Goal: Task Accomplishment & Management: Manage account settings

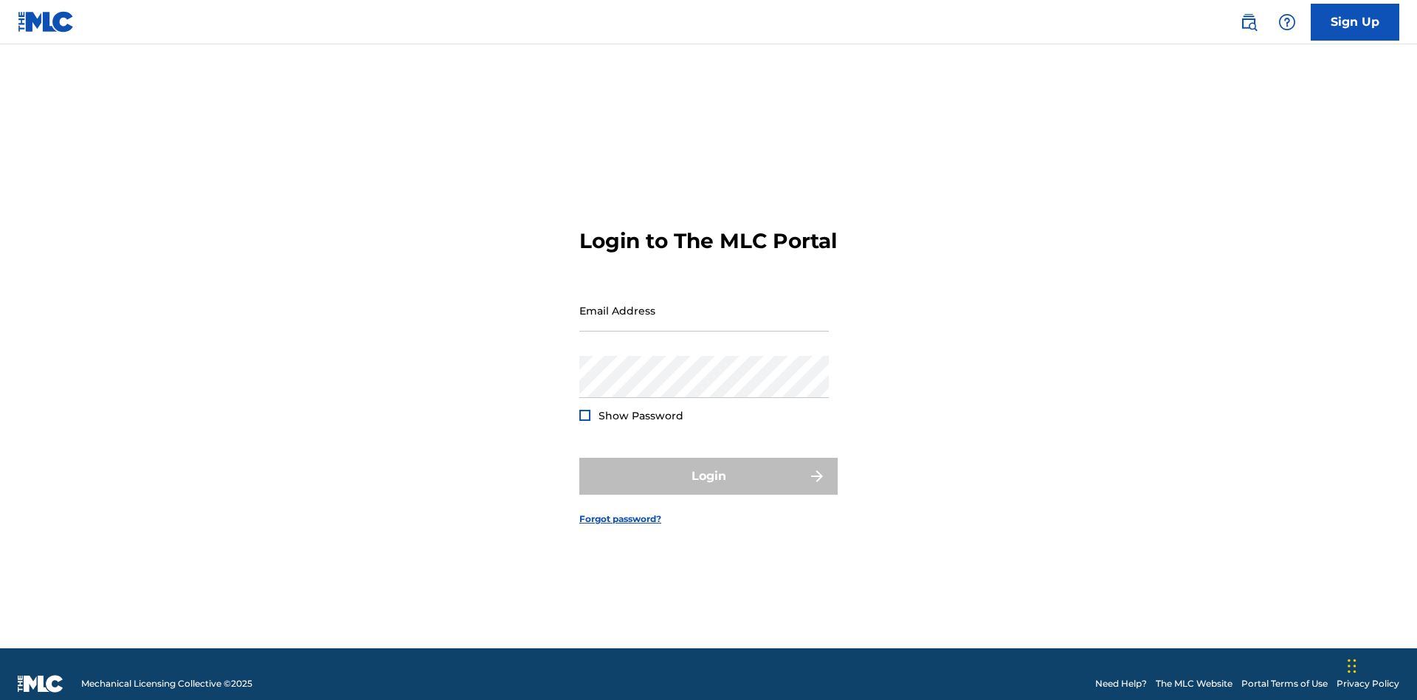
scroll to position [19, 0]
click at [704, 303] on input "Email Address" at bounding box center [703, 310] width 249 height 42
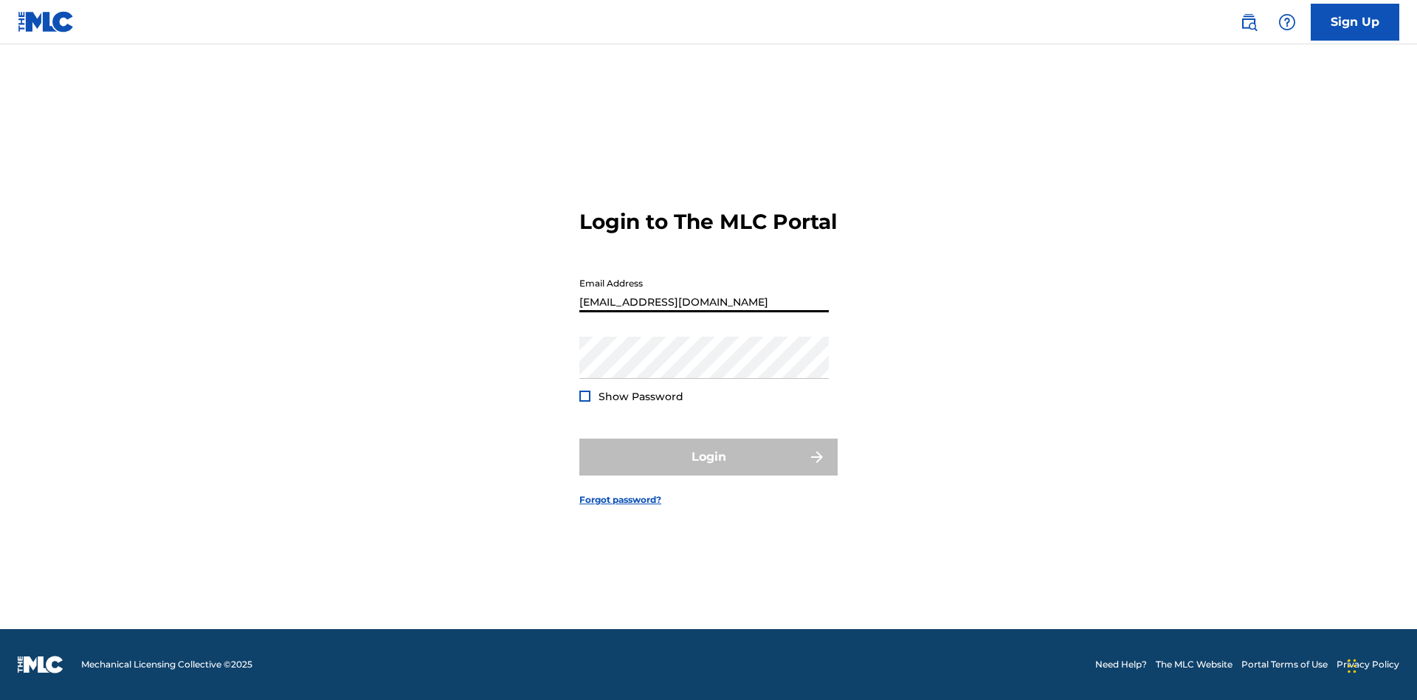
type input "CleoSongwriter@gmail.com"
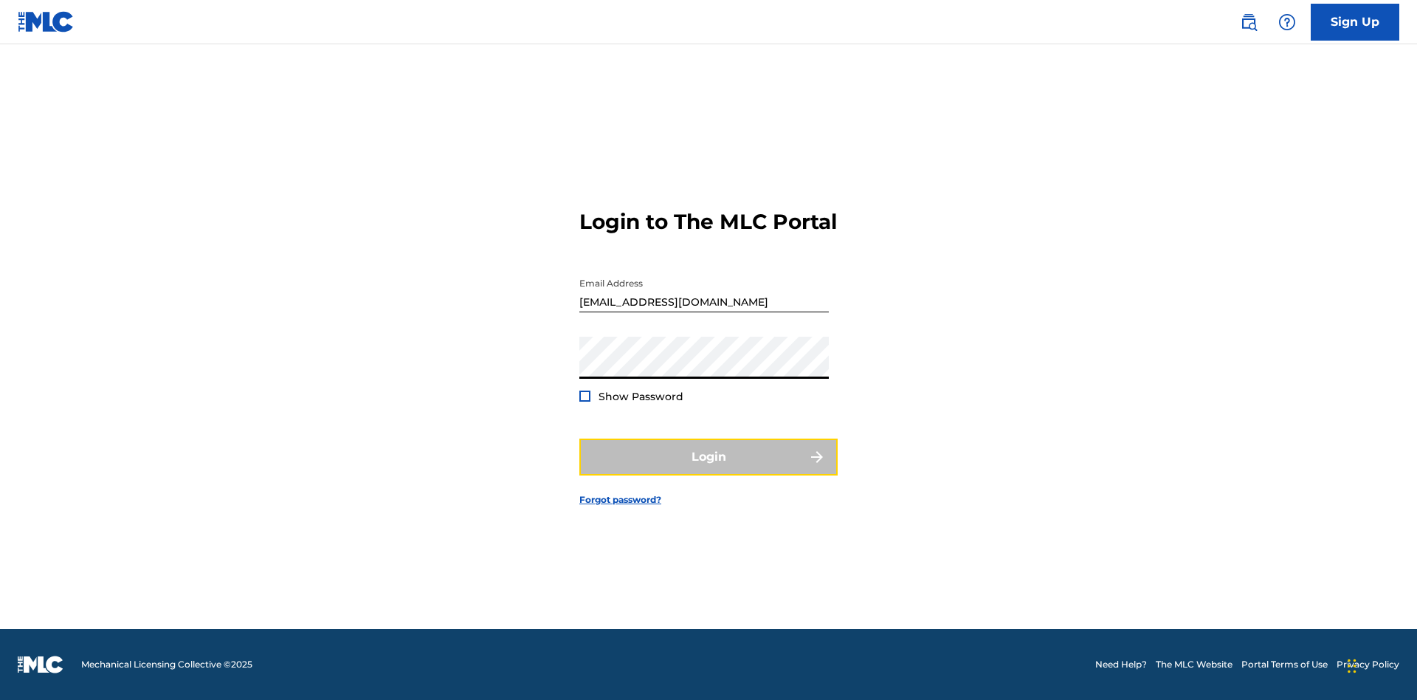
click at [709, 469] on button "Login" at bounding box center [708, 456] width 258 height 37
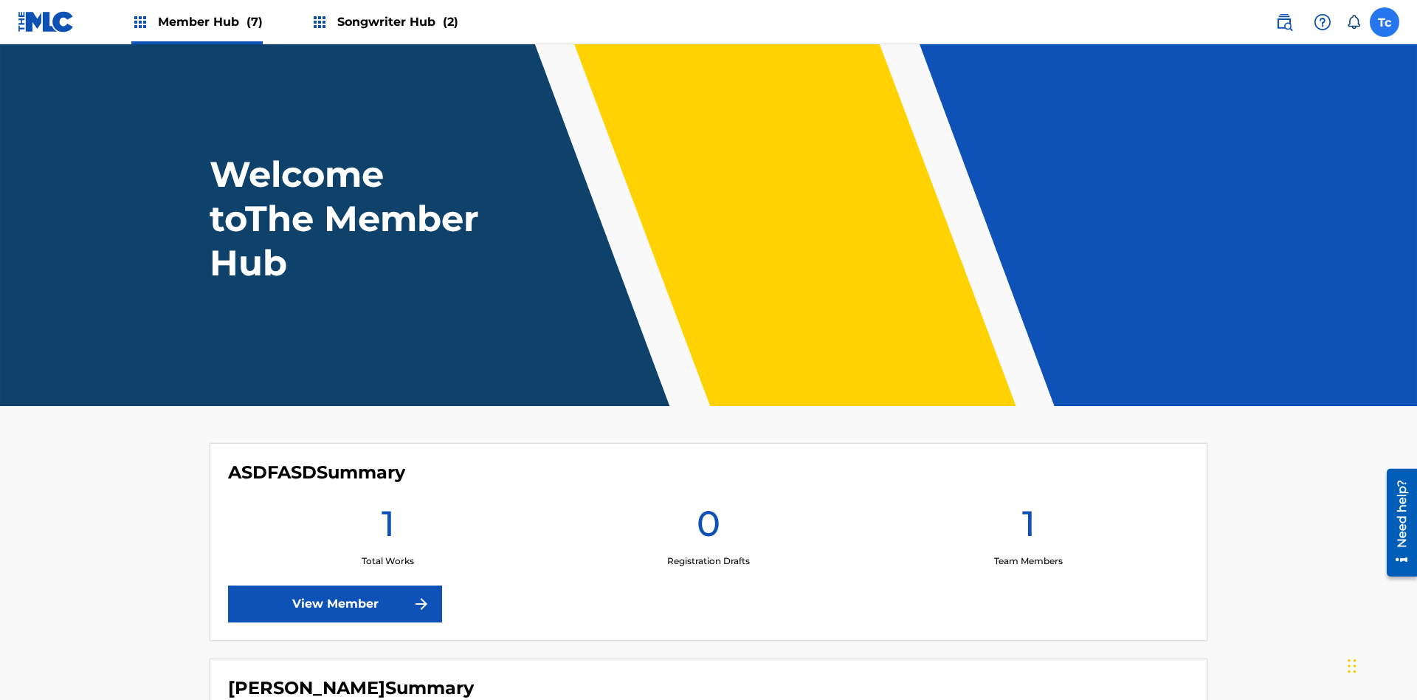
click at [1385, 21] on label at bounding box center [1385, 22] width 30 height 30
click at [1385, 22] on input "Tc Tso7PaJ7pm cXRTpSUe7L cleosongwriter@gmail.com Notification Preferences Prof…" at bounding box center [1385, 22] width 0 height 0
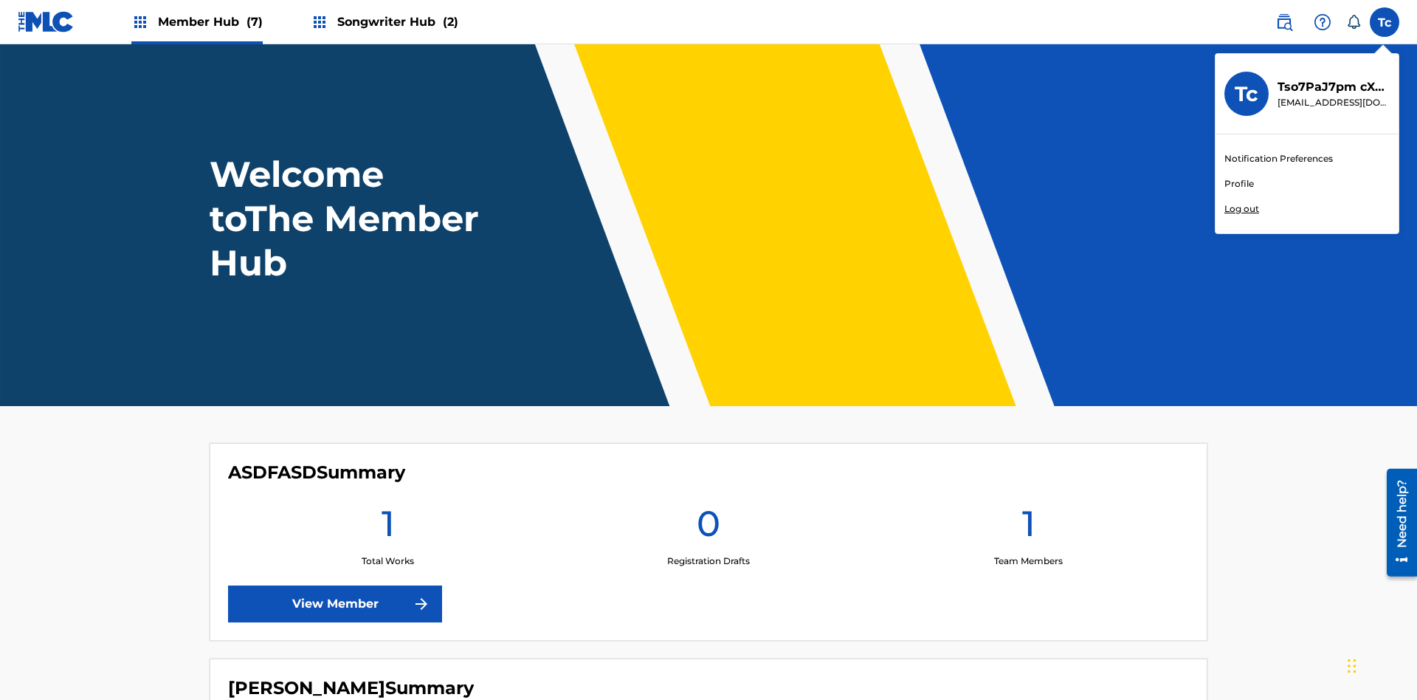
click at [1239, 184] on link "Profile" at bounding box center [1239, 183] width 30 height 13
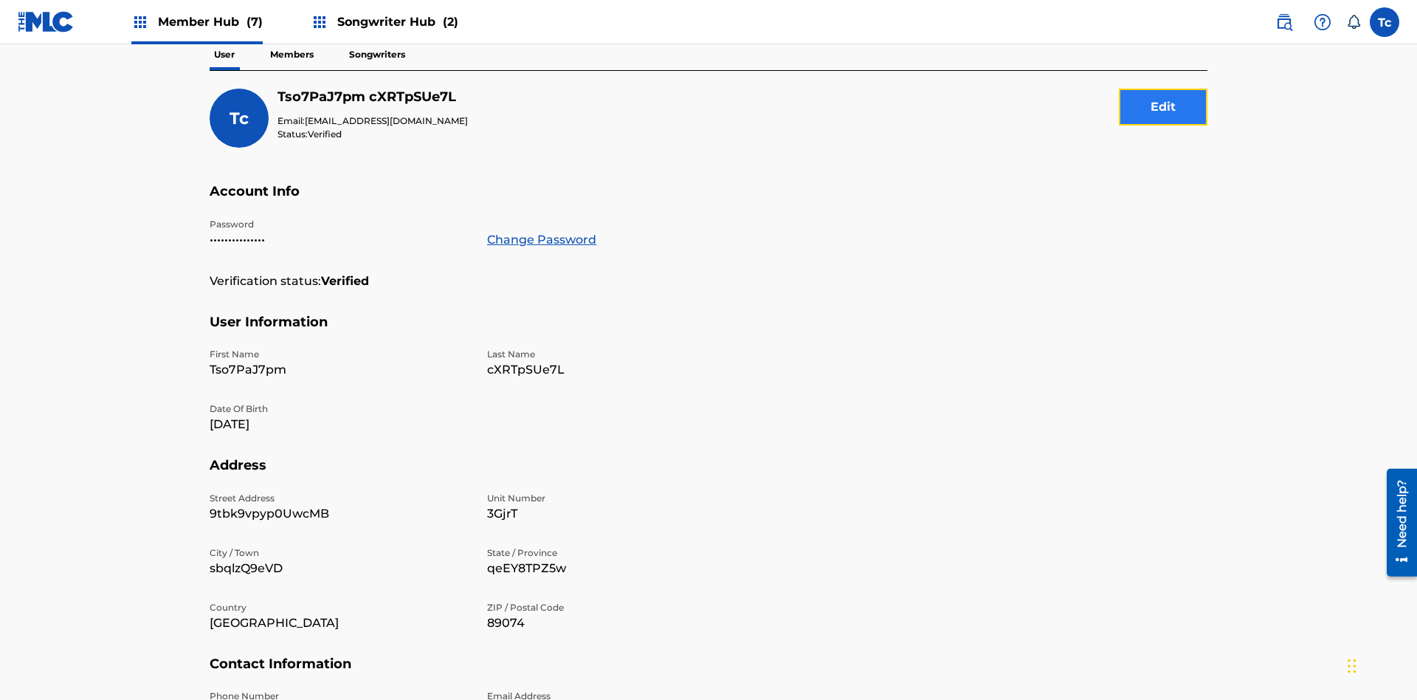
click at [1163, 107] on button "Edit" at bounding box center [1163, 107] width 89 height 37
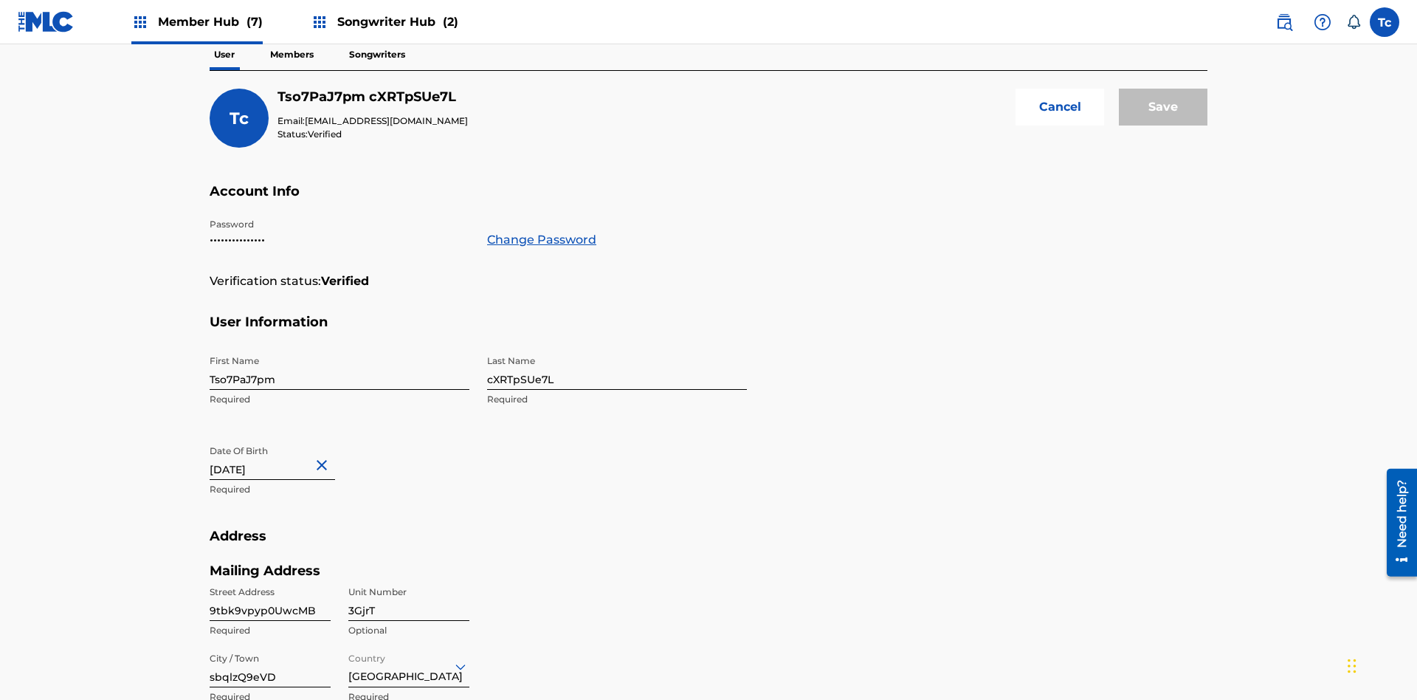
click at [340, 348] on input "Tso7PaJ7pm" at bounding box center [340, 369] width 260 height 42
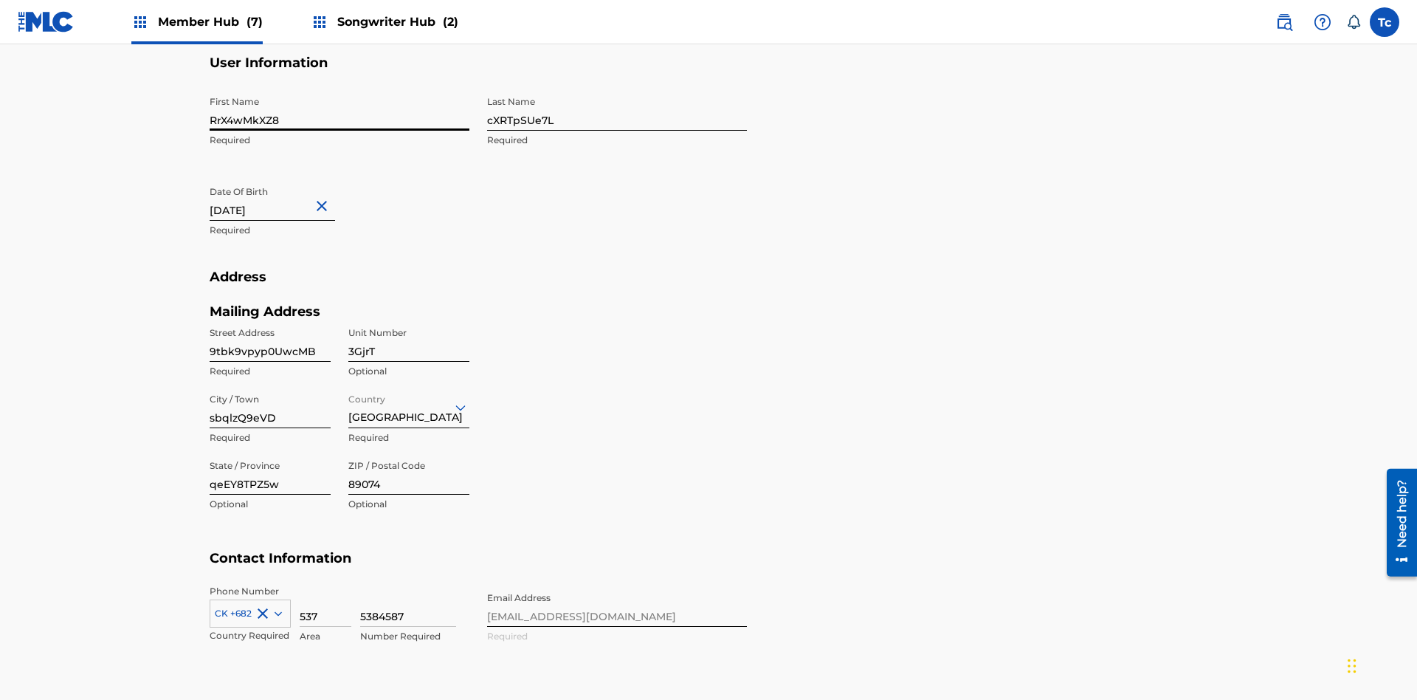
type input "RrX4wMkXZ8"
click at [617, 109] on input "cXRTpSUe7L" at bounding box center [617, 110] width 260 height 42
type input "BQqJ7Zk1Te"
click at [284, 179] on input "October 22 2024" at bounding box center [272, 200] width 125 height 42
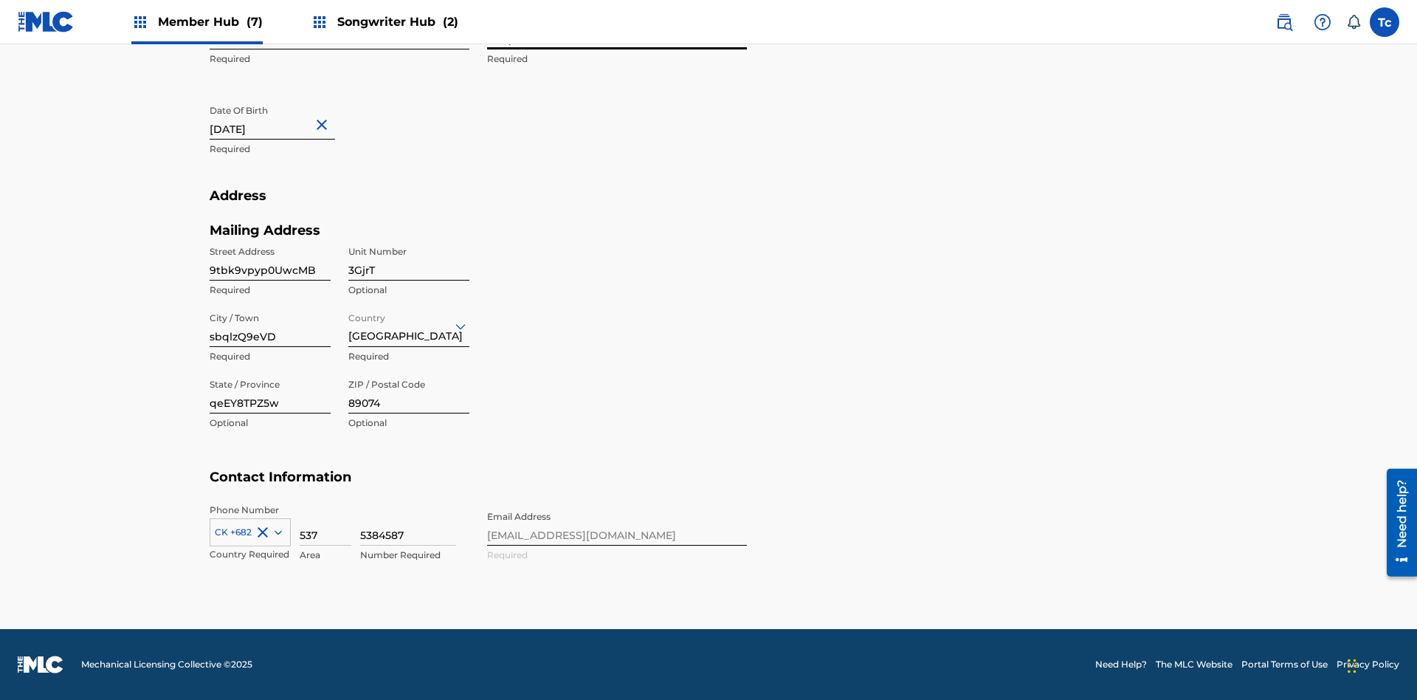
select select "9"
select select "2024"
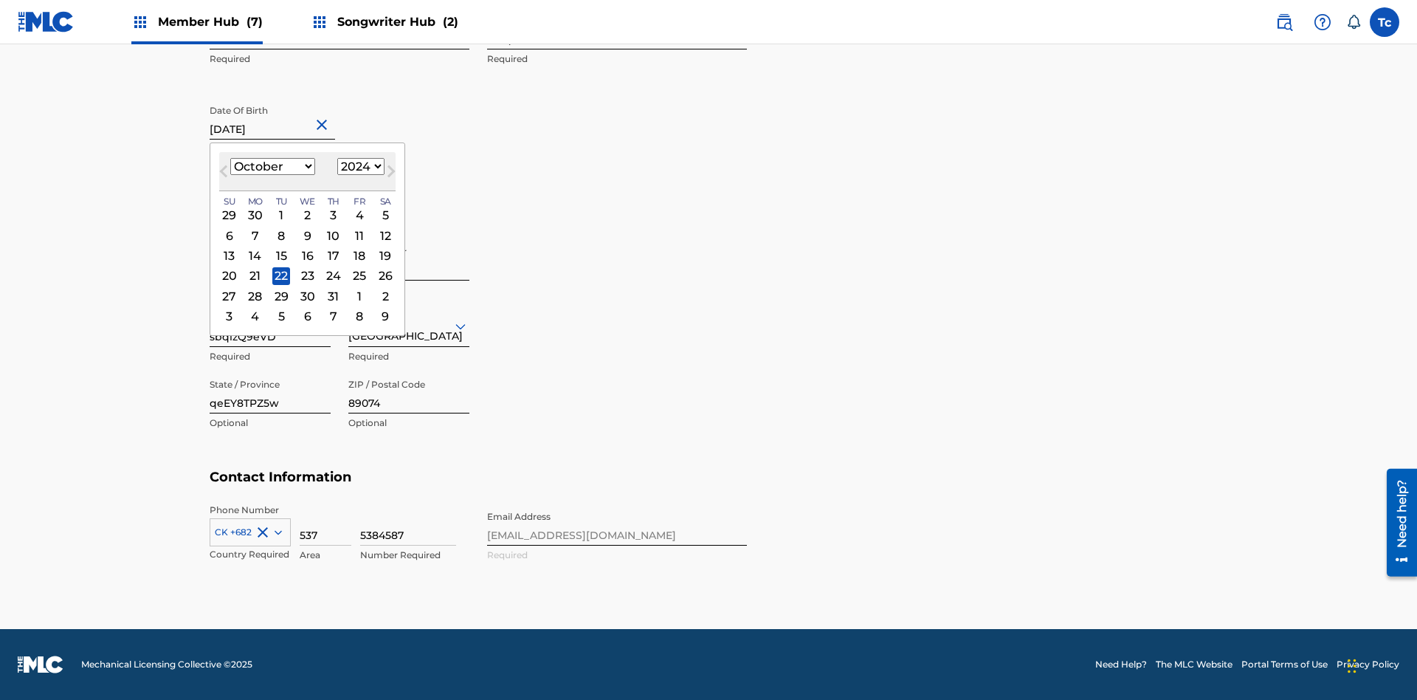
click at [272, 167] on select "January February March April May June July August September October November De…" at bounding box center [272, 166] width 85 height 17
select select "3"
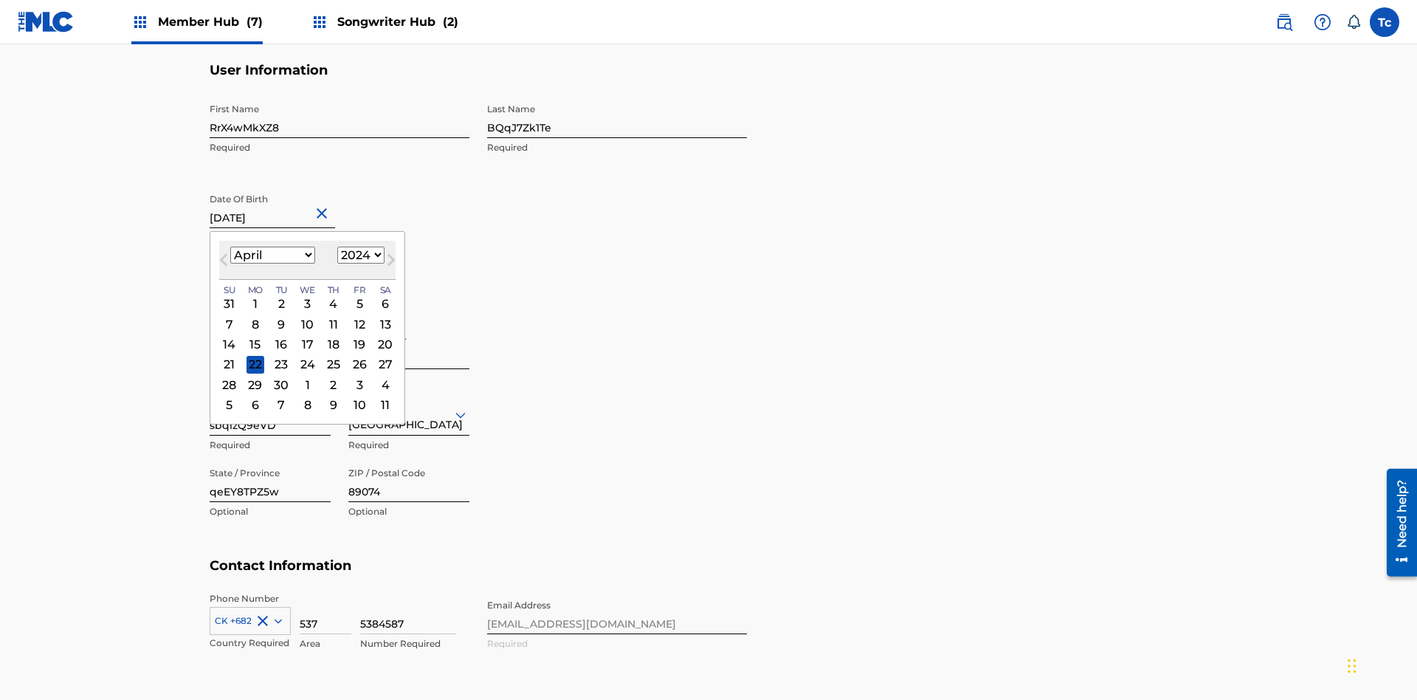
click at [359, 255] on select "1900 1901 1902 1903 1904 1905 1906 1907 1908 1909 1910 1911 1912 1913 1914 1915…" at bounding box center [360, 255] width 47 height 17
select select "2024"
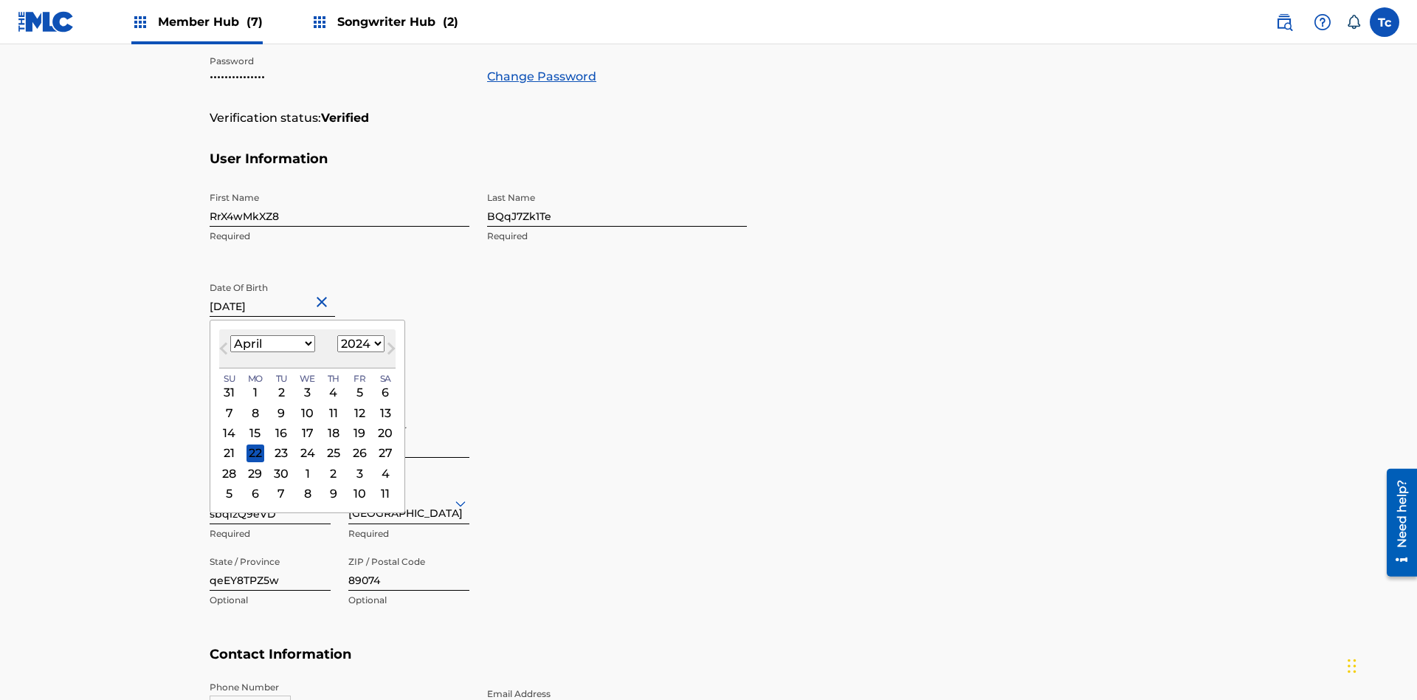
click at [359, 344] on select "1900 1901 1902 1903 1904 1905 1906 1907 1908 1909 1910 1911 1912 1913 1914 1915…" at bounding box center [360, 343] width 47 height 17
click at [306, 384] on div "3" at bounding box center [308, 393] width 18 height 18
type input "April 3 2024"
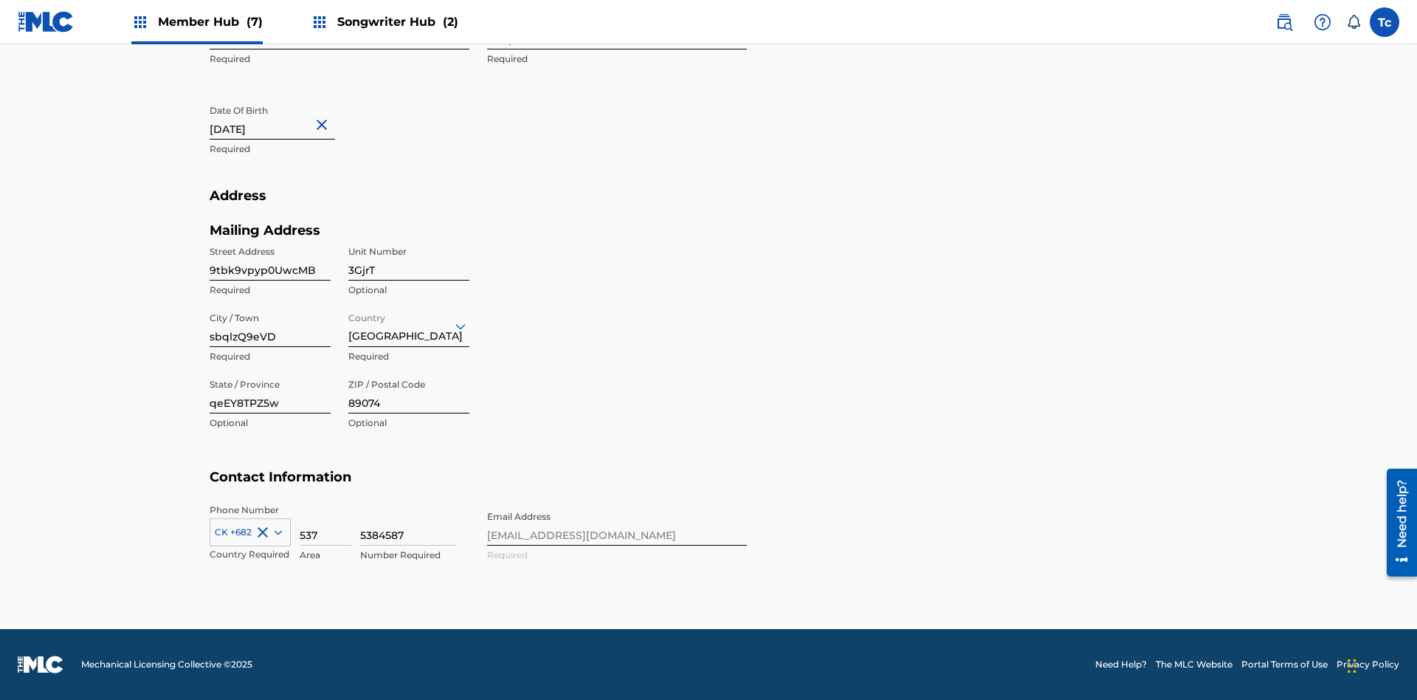
click at [270, 259] on input "9tbk9vpyp0UwcMB" at bounding box center [270, 259] width 121 height 42
type input "EZN29VXvqF8f3TH"
click at [409, 259] on input "3GjrT" at bounding box center [408, 259] width 121 height 42
type input "Tbbmf"
click at [270, 325] on input "sbqlzQ9eVD" at bounding box center [270, 326] width 121 height 42
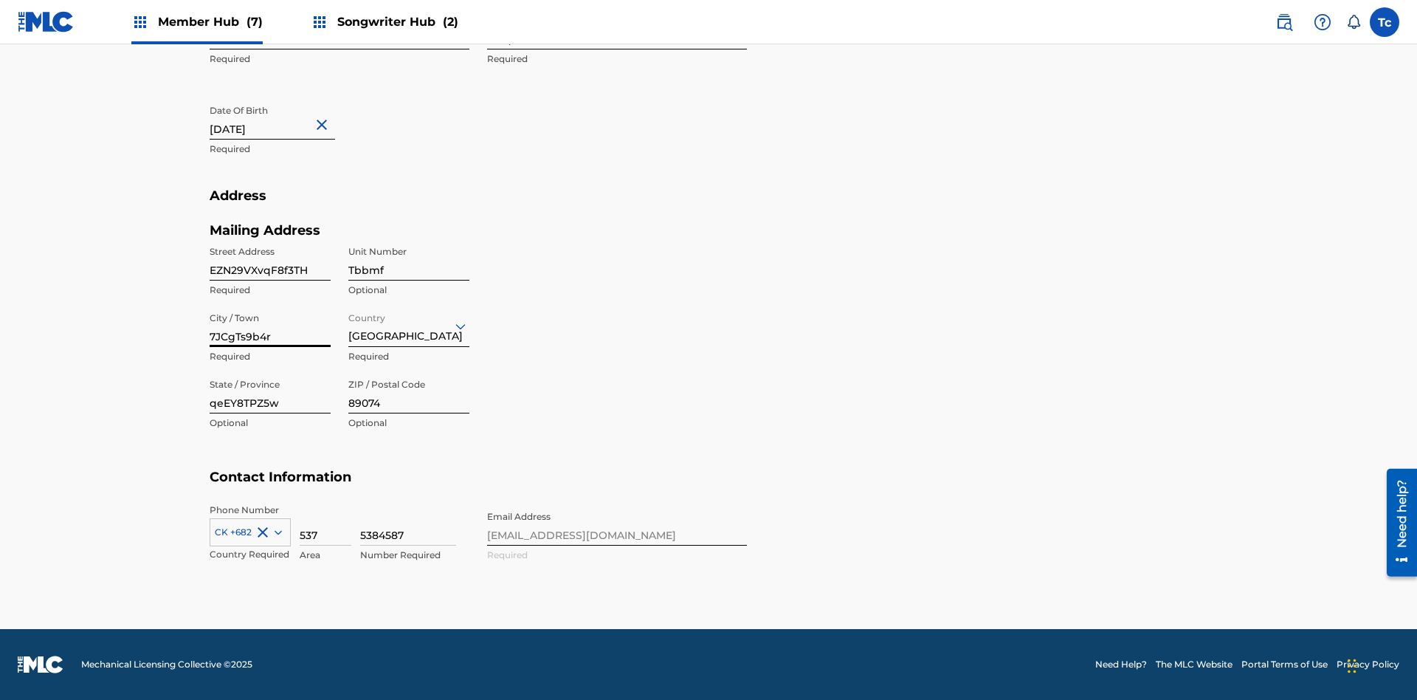
type input "7JCgTs9b4r"
click at [349, 325] on input "Country" at bounding box center [349, 325] width 3 height 15
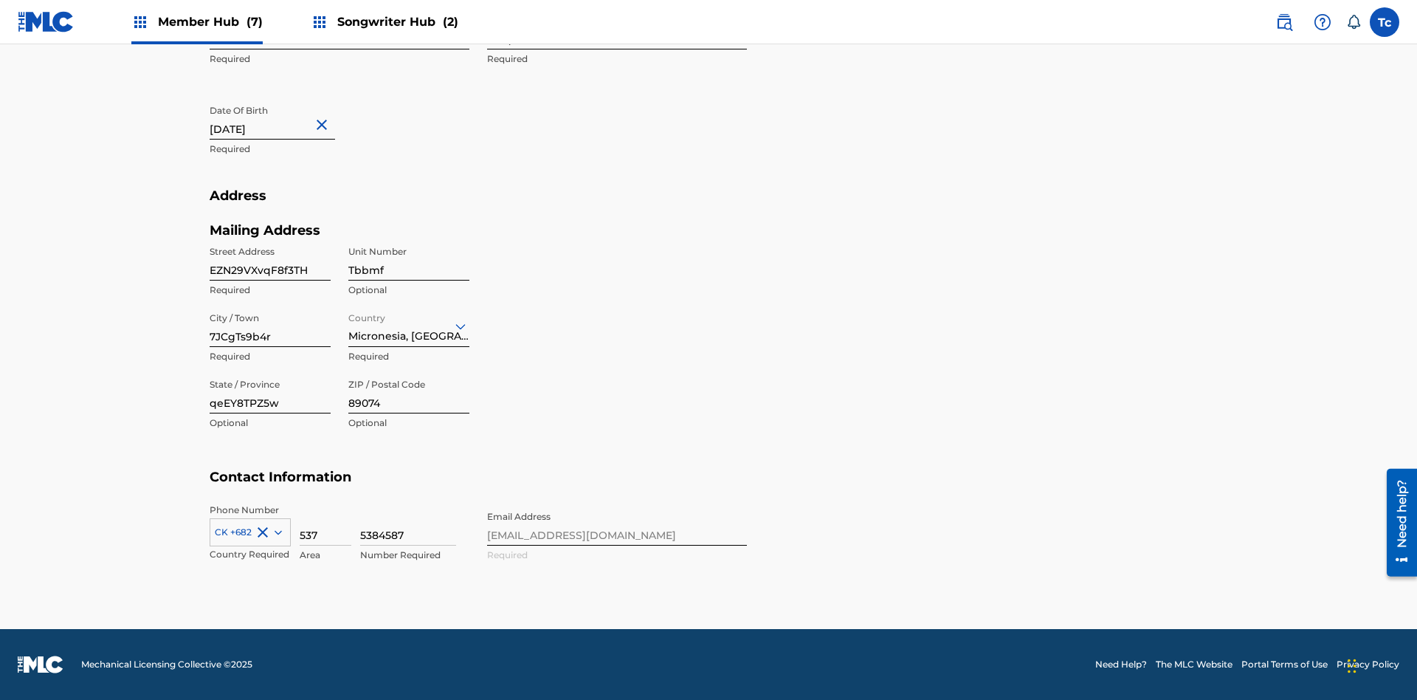
click at [270, 392] on input "qeEY8TPZ5w" at bounding box center [270, 392] width 121 height 42
type input "xM3T2498u2"
click at [409, 392] on input "89074" at bounding box center [408, 392] width 121 height 42
type input "31397"
click at [275, 531] on icon at bounding box center [278, 532] width 7 height 4
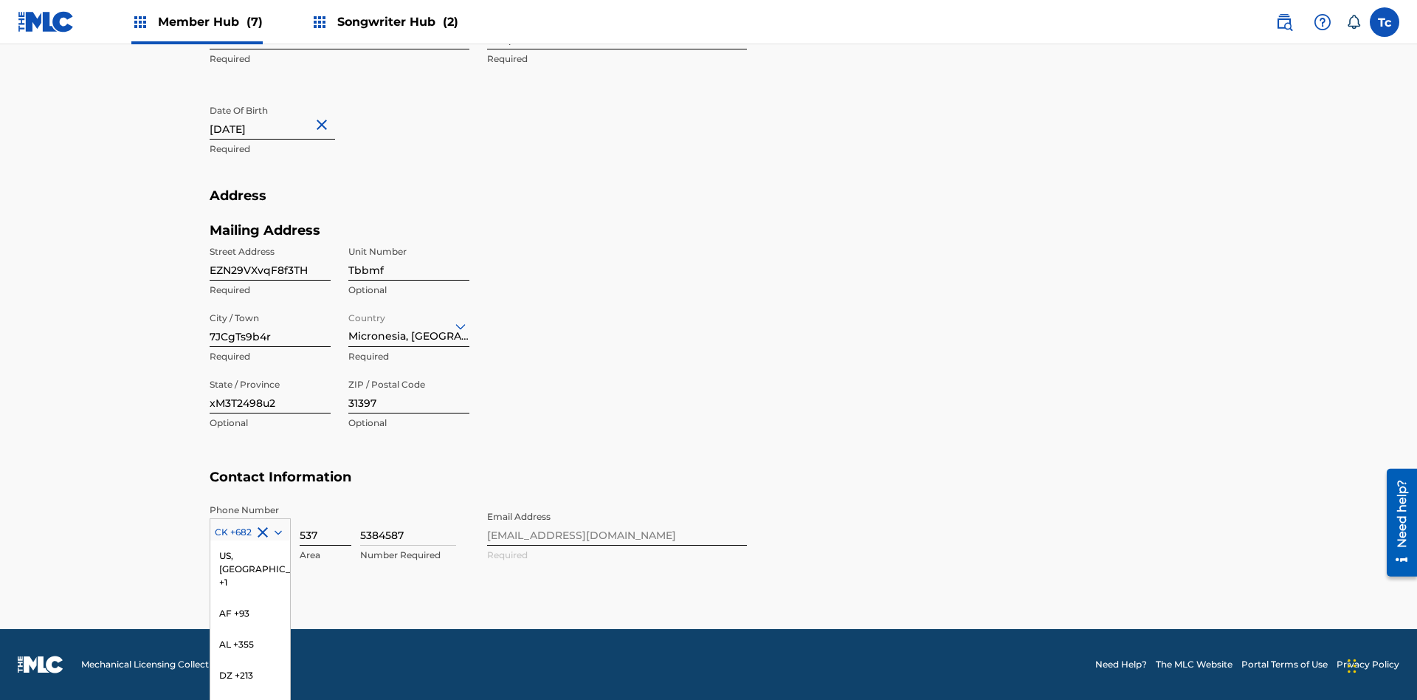
click at [325, 524] on input "537" at bounding box center [326, 524] width 52 height 42
type input "333"
click at [408, 524] on input "5384587" at bounding box center [408, 524] width 96 height 42
